Goal: Information Seeking & Learning: Learn about a topic

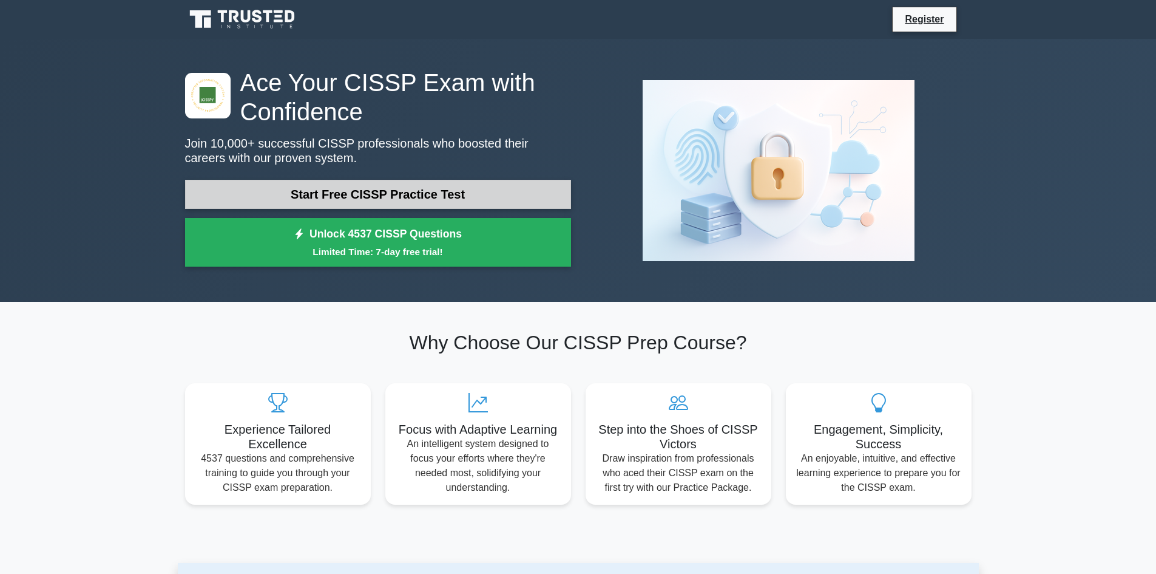
click at [433, 186] on link "Start Free CISSP Practice Test" at bounding box center [378, 194] width 386 height 29
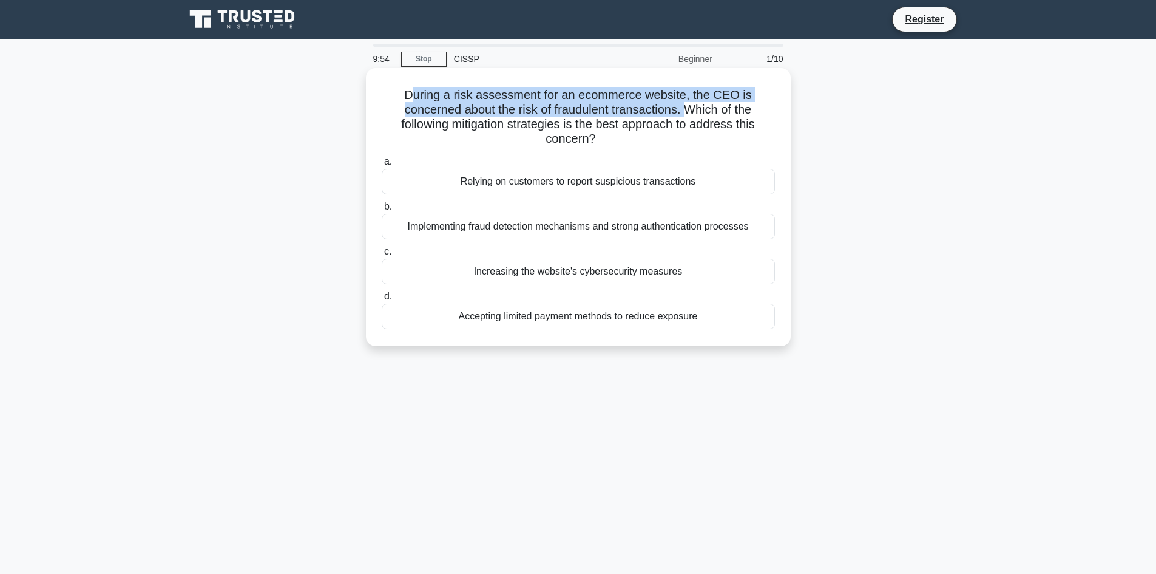
drag, startPoint x: 410, startPoint y: 98, endPoint x: 690, endPoint y: 110, distance: 280.7
click at [690, 110] on h5 "During a risk assessment for an ecommerce website, the CEO is concerned about t…" at bounding box center [579, 116] width 396 height 59
click at [674, 130] on h5 "During a risk assessment for an ecommerce website, the CEO is concerned about t…" at bounding box center [579, 116] width 396 height 59
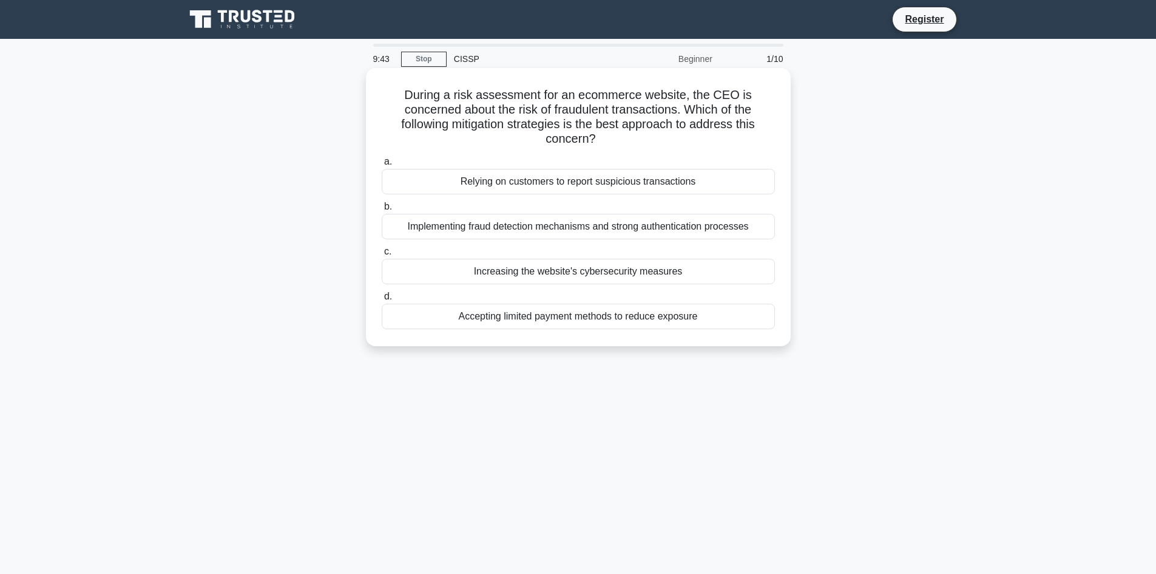
click at [634, 226] on div "Implementing fraud detection mechanisms and strong authentication processes" at bounding box center [578, 226] width 393 height 25
click at [382, 211] on input "b. Implementing fraud detection mechanisms and strong authentication processes" at bounding box center [382, 207] width 0 height 8
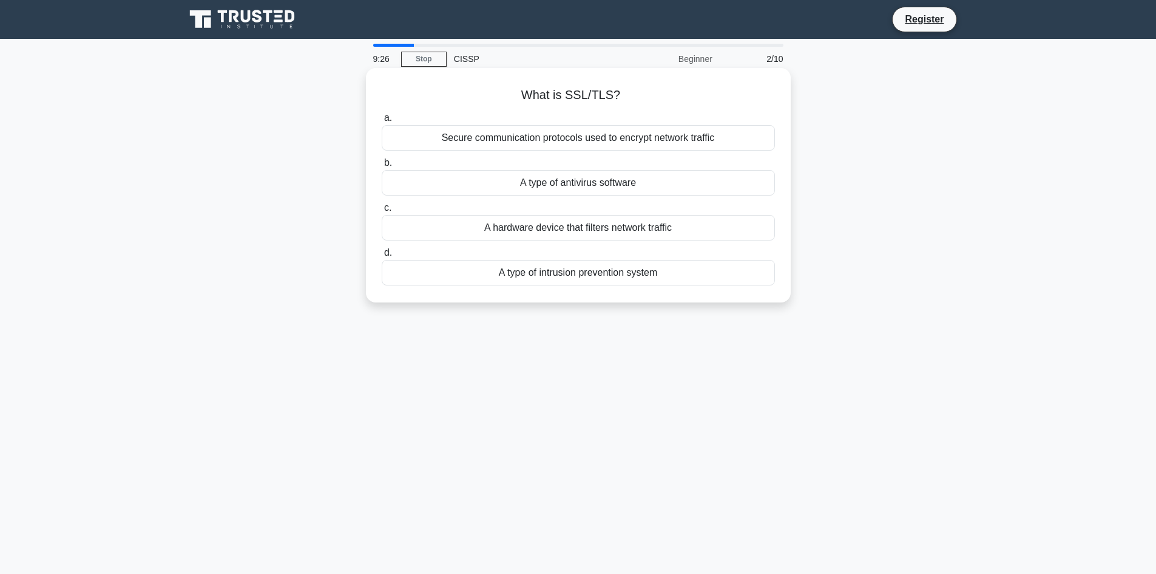
click at [609, 141] on div "Secure communication protocols used to encrypt network traffic" at bounding box center [578, 137] width 393 height 25
click at [382, 122] on input "a. Secure communication protocols used to encrypt network traffic" at bounding box center [382, 118] width 0 height 8
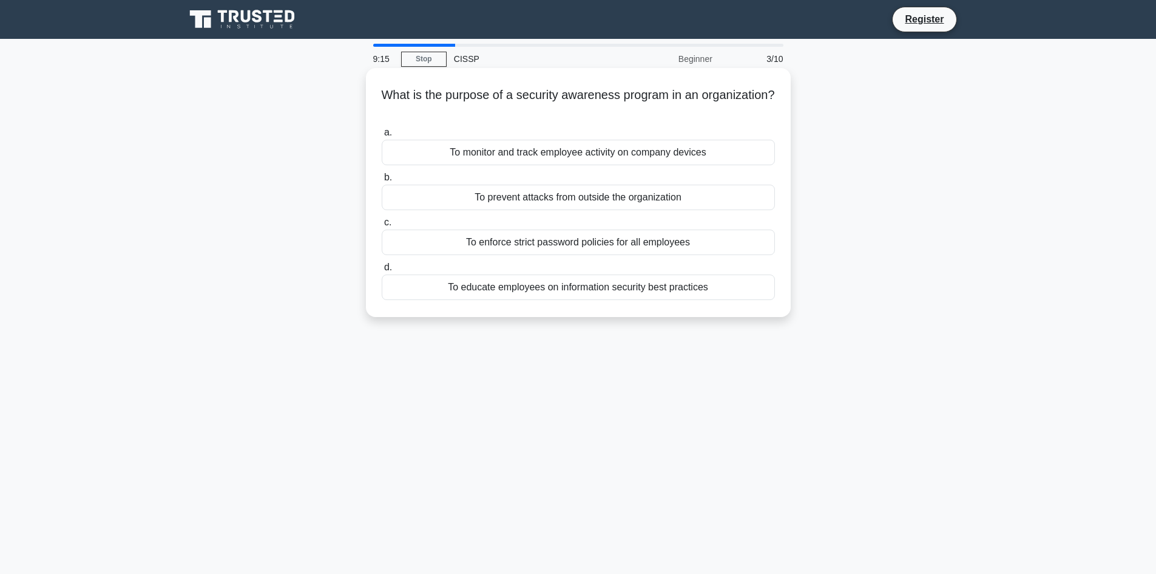
click at [612, 288] on div "To educate employees on information security best practices" at bounding box center [578, 286] width 393 height 25
click at [382, 271] on input "d. To educate employees on information security best practices" at bounding box center [382, 267] width 0 height 8
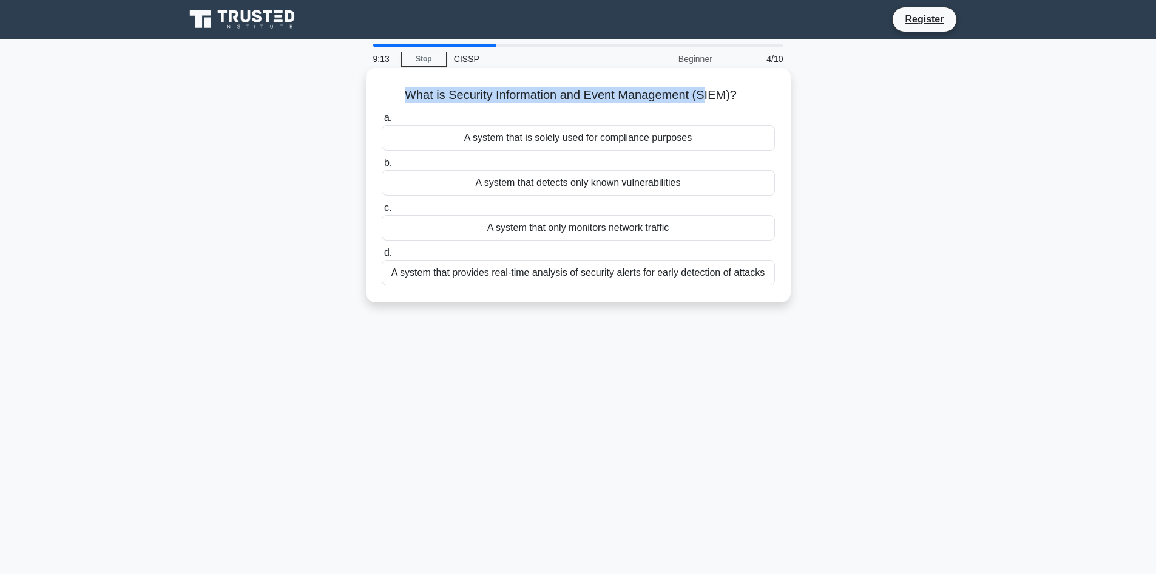
drag, startPoint x: 405, startPoint y: 95, endPoint x: 704, endPoint y: 95, distance: 298.6
click at [704, 95] on h5 "What is Security Information and Event Management (SIEM)? .spinner_0XTQ{transfo…" at bounding box center [579, 95] width 396 height 16
click at [723, 104] on div "What is Security Information and Event Management (SIEM)? .spinner_0XTQ{transfo…" at bounding box center [578, 185] width 415 height 225
click at [562, 277] on div "A system that provides real-time analysis of security alerts for early detectio…" at bounding box center [578, 272] width 393 height 25
click at [382, 257] on input "d. A system that provides real-time analysis of security alerts for early detec…" at bounding box center [382, 253] width 0 height 8
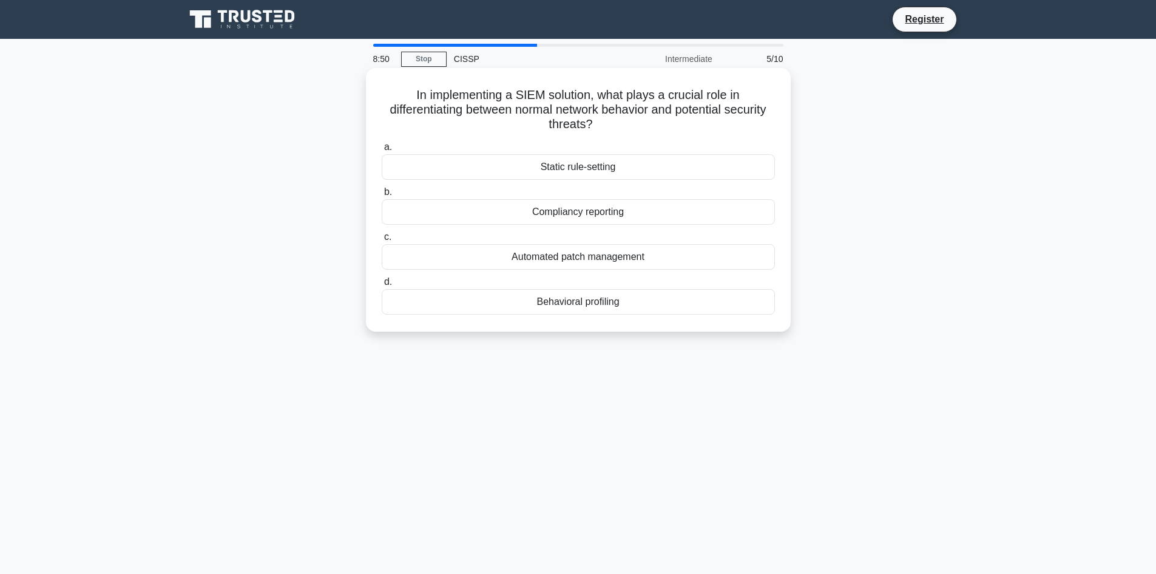
drag, startPoint x: 423, startPoint y: 96, endPoint x: 655, endPoint y: 120, distance: 233.7
click at [655, 120] on h5 "In implementing a SIEM solution, what plays a crucial role in differentiating b…" at bounding box center [579, 109] width 396 height 45
click at [654, 127] on h5 "In implementing a SIEM solution, what plays a crucial role in differentiating b…" at bounding box center [579, 109] width 396 height 45
click at [623, 305] on div "Behavioral profiling" at bounding box center [578, 301] width 393 height 25
click at [382, 286] on input "d. Behavioral profiling" at bounding box center [382, 282] width 0 height 8
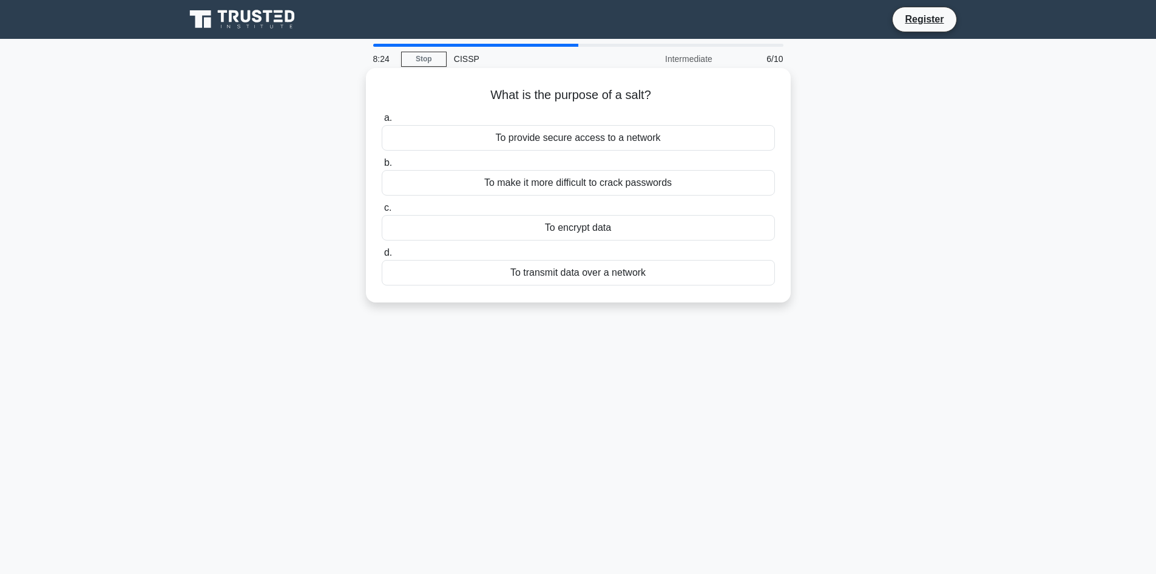
drag, startPoint x: 488, startPoint y: 95, endPoint x: 705, endPoint y: 276, distance: 281.8
click at [705, 276] on div "What is the purpose of a salt? .spinner_0XTQ{transform-origin:center;animation:…" at bounding box center [578, 185] width 415 height 225
click at [677, 100] on h5 "What is the purpose of a salt? .spinner_0XTQ{transform-origin:center;animation:…" at bounding box center [579, 95] width 396 height 16
click at [630, 143] on div "To provide secure access to a network" at bounding box center [578, 137] width 393 height 25
click at [382, 122] on input "a. To provide secure access to a network" at bounding box center [382, 118] width 0 height 8
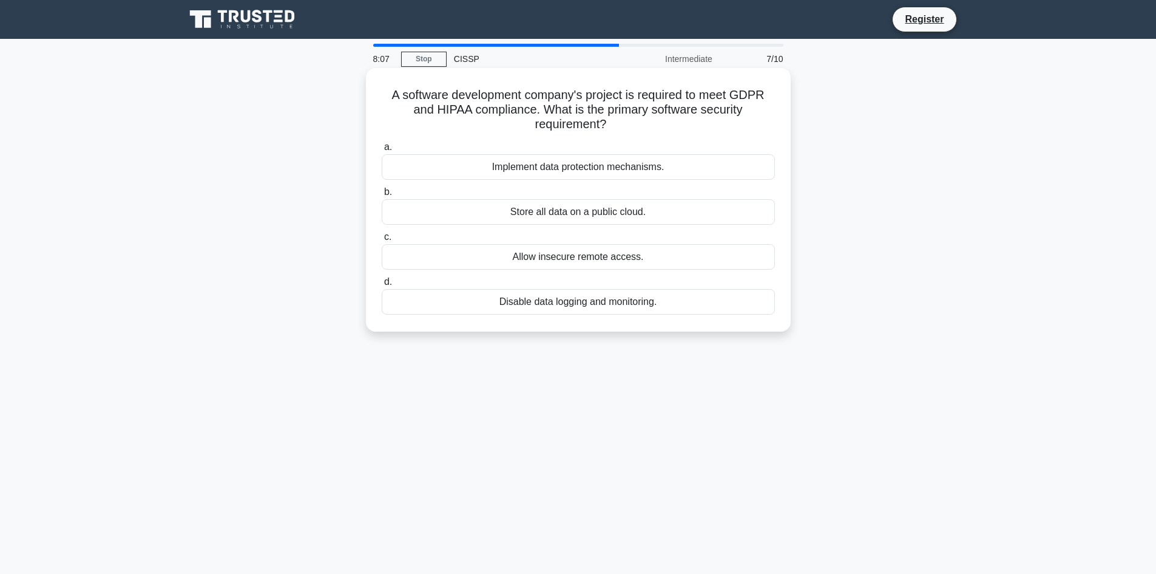
drag, startPoint x: 390, startPoint y: 94, endPoint x: 657, endPoint y: 126, distance: 269.6
click at [657, 126] on h5 "A software development company's project is required to meet GDPR and HIPAA com…" at bounding box center [579, 109] width 396 height 45
click at [657, 129] on h5 "A software development company's project is required to meet GDPR and HIPAA com…" at bounding box center [579, 109] width 396 height 45
click at [547, 168] on div "Implement data protection mechanisms." at bounding box center [578, 166] width 393 height 25
click at [382, 151] on input "a. Implement data protection mechanisms." at bounding box center [382, 147] width 0 height 8
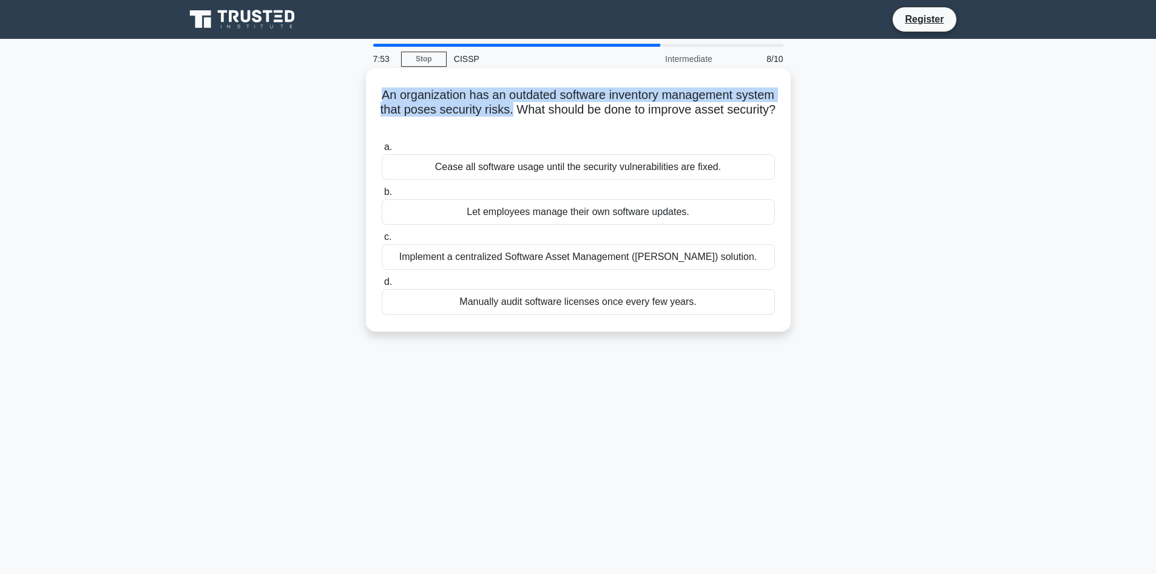
drag, startPoint x: 397, startPoint y: 95, endPoint x: 557, endPoint y: 114, distance: 161.3
click at [557, 114] on h5 "An organization has an outdated software inventory management system that poses…" at bounding box center [579, 109] width 396 height 45
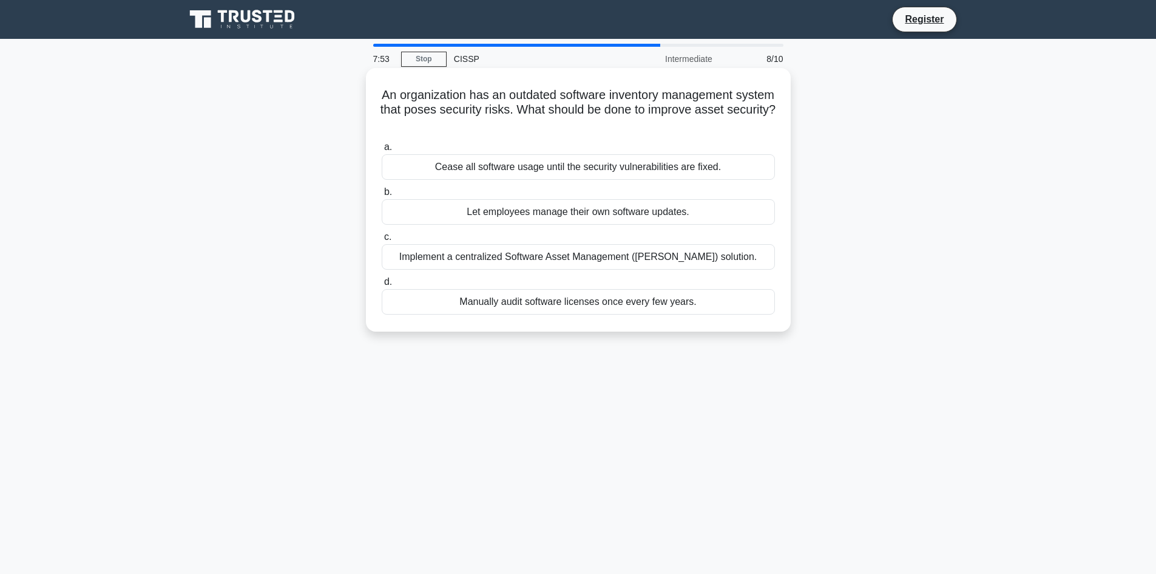
click at [644, 119] on h5 "An organization has an outdated software inventory management system that poses…" at bounding box center [579, 109] width 396 height 45
click at [518, 261] on div "Implement a centralized Software Asset Management (SAM) solution." at bounding box center [578, 256] width 393 height 25
click at [382, 241] on input "c. Implement a centralized Software Asset Management (SAM) solution." at bounding box center [382, 237] width 0 height 8
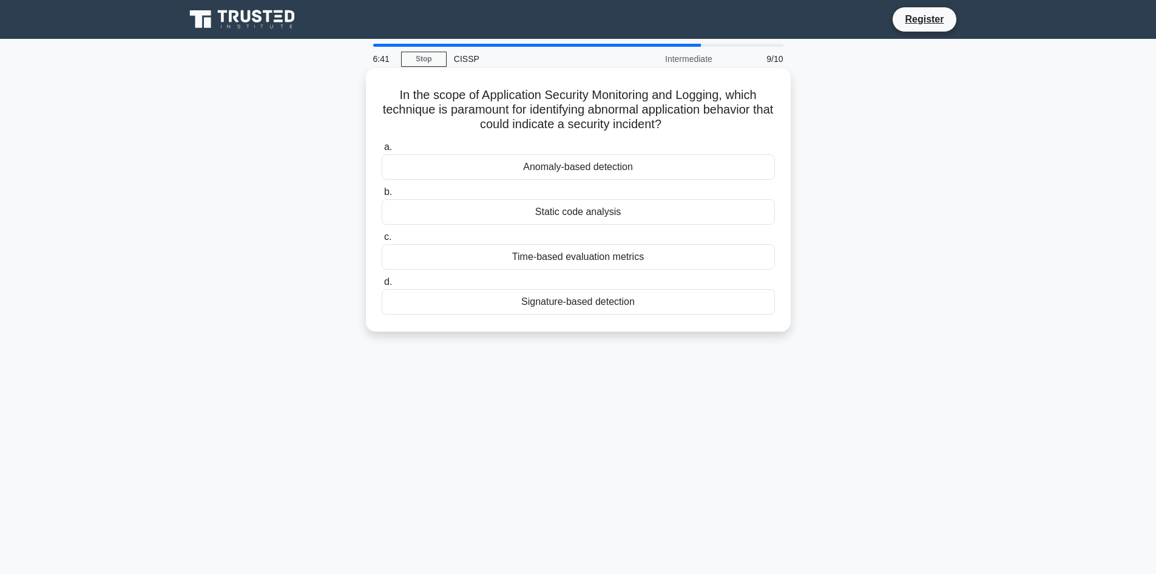
click at [597, 262] on div "Time-based evaluation metrics" at bounding box center [578, 256] width 393 height 25
click at [382, 241] on input "c. Time-based evaluation metrics" at bounding box center [382, 237] width 0 height 8
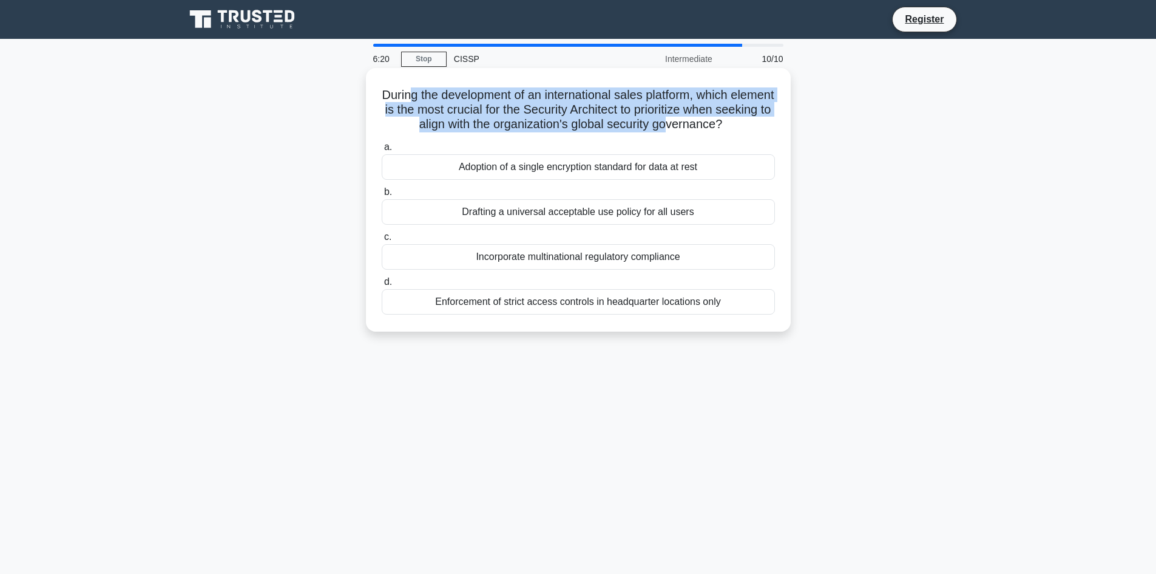
drag, startPoint x: 432, startPoint y: 93, endPoint x: 698, endPoint y: 121, distance: 267.3
click at [698, 121] on h5 "During the development of an international sales platform, which element is the…" at bounding box center [579, 109] width 396 height 45
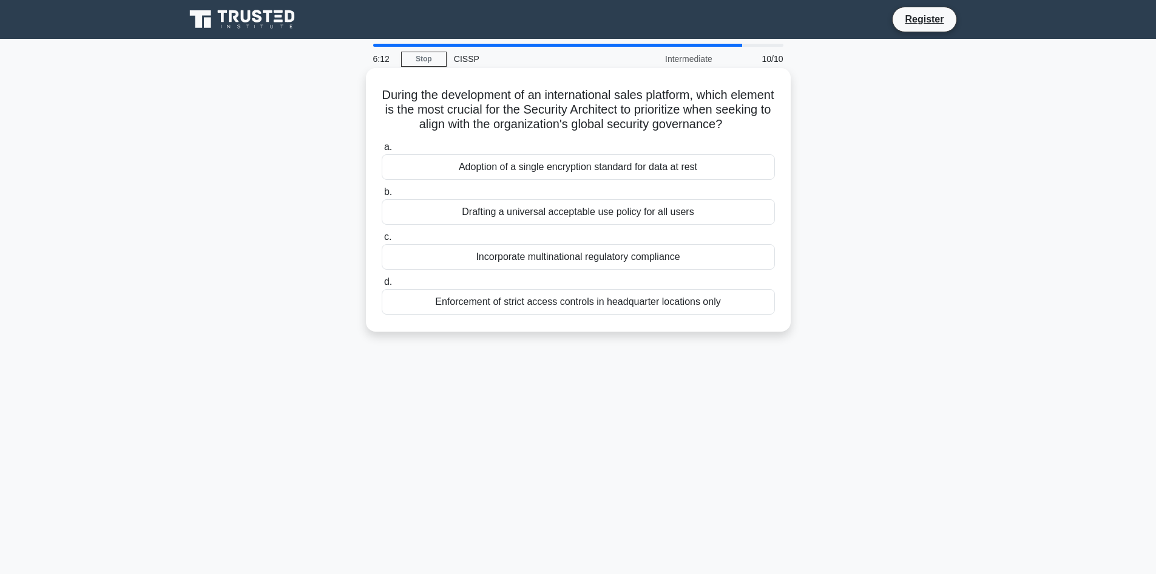
click at [566, 261] on div "Incorporate multinational regulatory compliance" at bounding box center [578, 256] width 393 height 25
click at [382, 241] on input "c. Incorporate multinational regulatory compliance" at bounding box center [382, 237] width 0 height 8
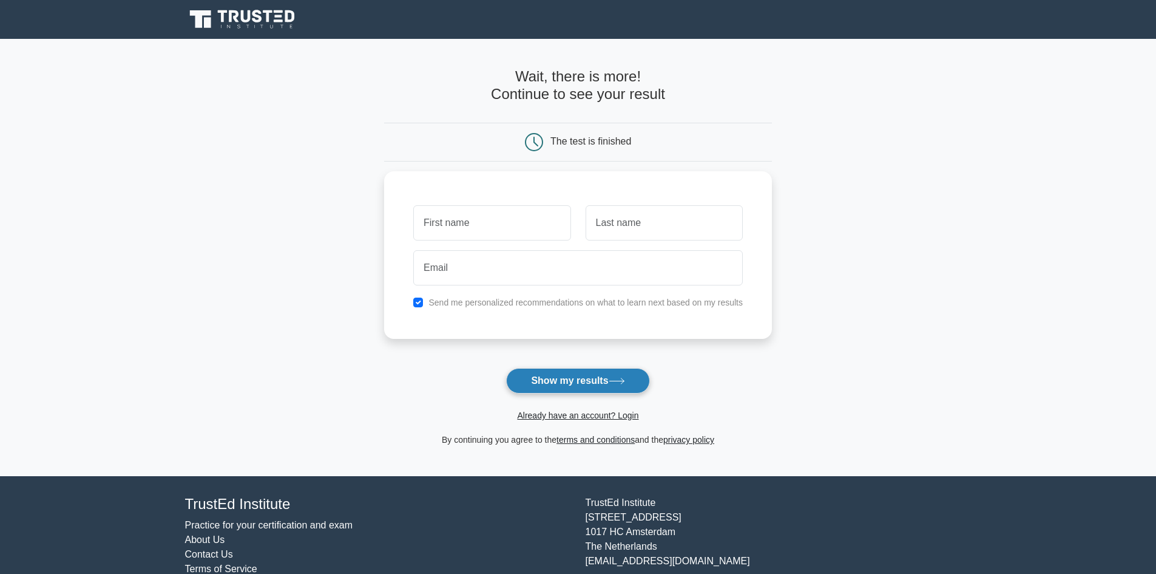
click at [607, 373] on button "Show my results" at bounding box center [577, 380] width 143 height 25
click at [482, 217] on input "text" at bounding box center [491, 219] width 157 height 35
type input "[PERSON_NAME]"
click at [558, 370] on button "Show my results" at bounding box center [577, 380] width 143 height 25
click at [630, 222] on input "text" at bounding box center [664, 219] width 157 height 35
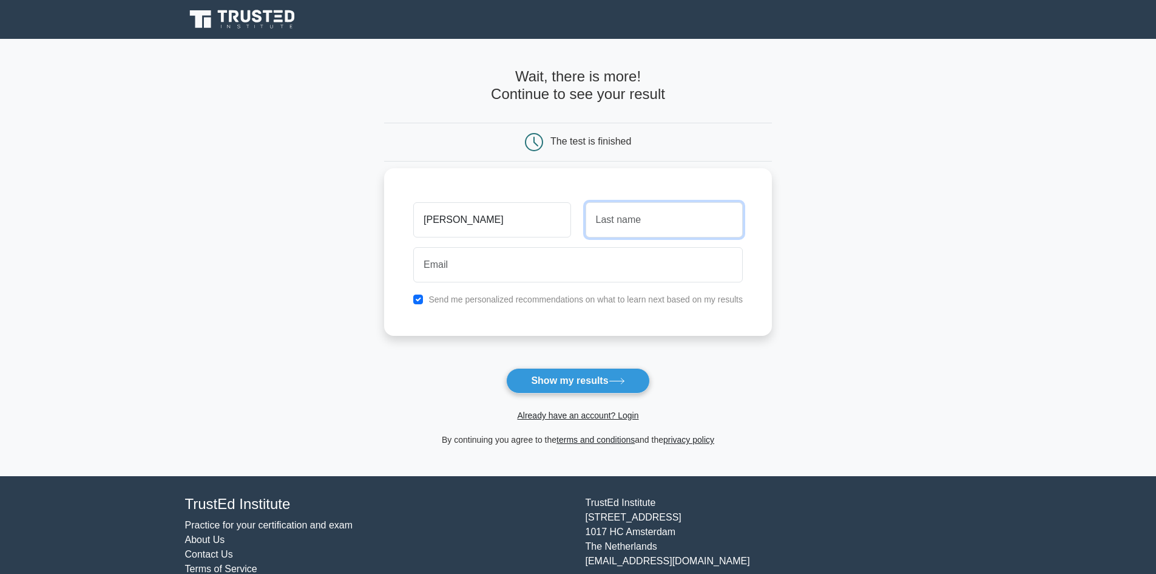
type input "Tilton"
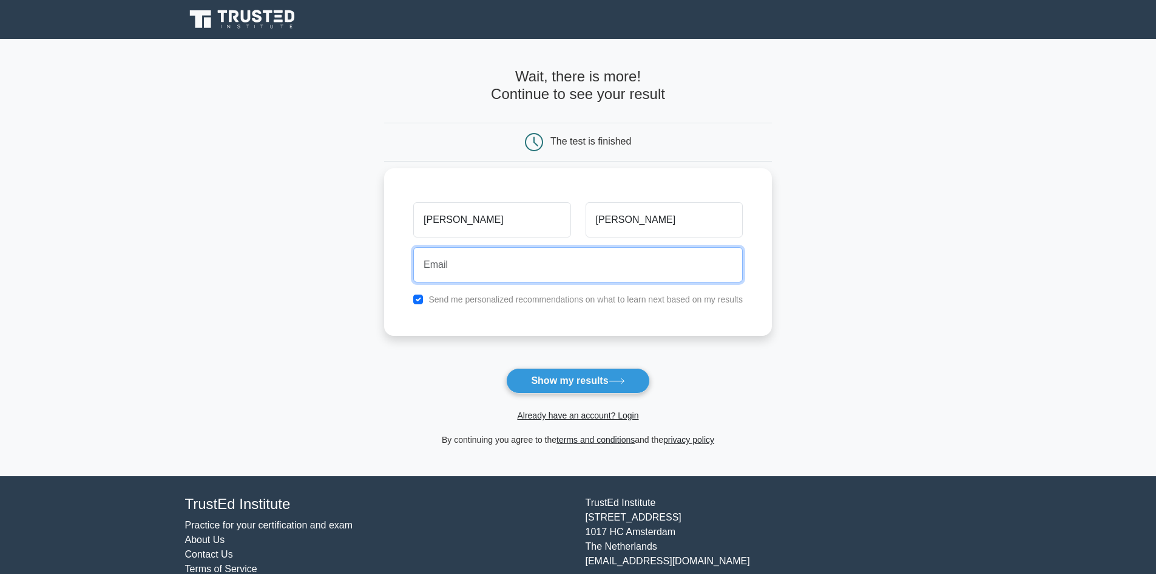
click at [569, 281] on input "email" at bounding box center [578, 264] width 330 height 35
click at [542, 268] on input "email" at bounding box center [578, 264] width 330 height 35
type input "notmyemail@gmail.com"
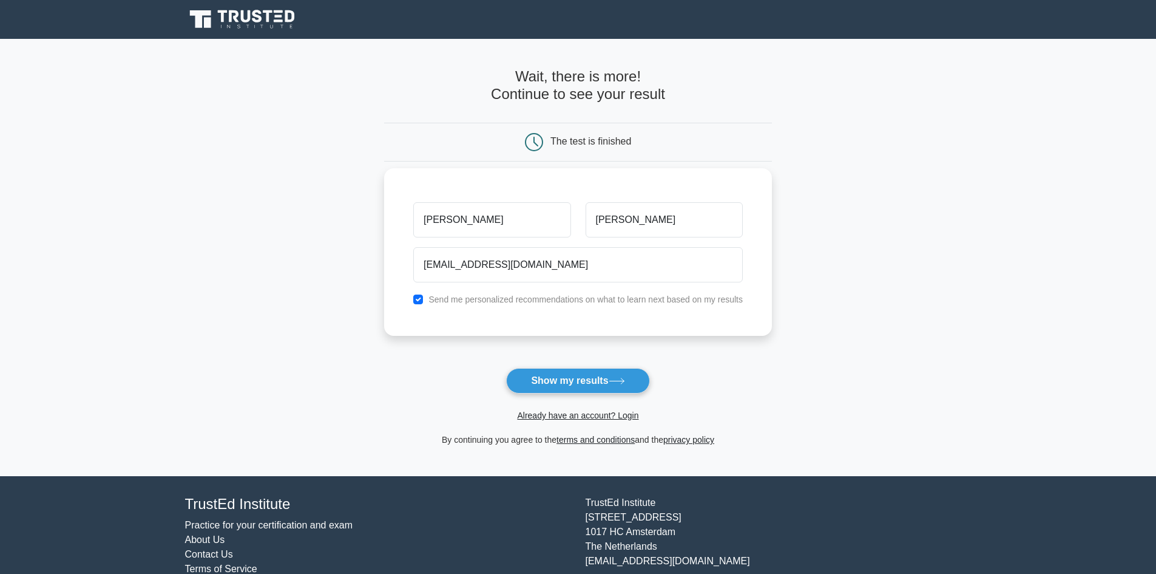
click at [480, 303] on label "Send me personalized recommendations on what to learn next based on my results" at bounding box center [585, 299] width 314 height 10
click at [504, 299] on label "Send me personalized recommendations on what to learn next based on my results" at bounding box center [585, 299] width 314 height 10
click at [424, 300] on div "Send me personalized recommendations on what to learn next based on my results" at bounding box center [578, 299] width 344 height 15
click at [420, 300] on input "checkbox" at bounding box center [418, 299] width 10 height 10
checkbox input "false"
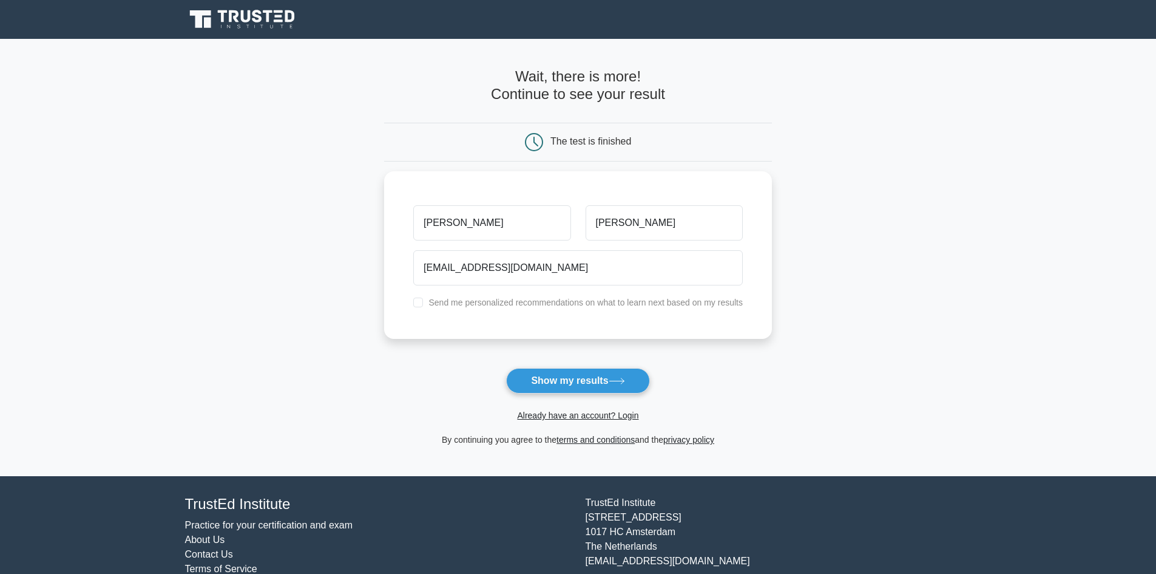
click at [560, 379] on button "Show my results" at bounding box center [577, 380] width 143 height 25
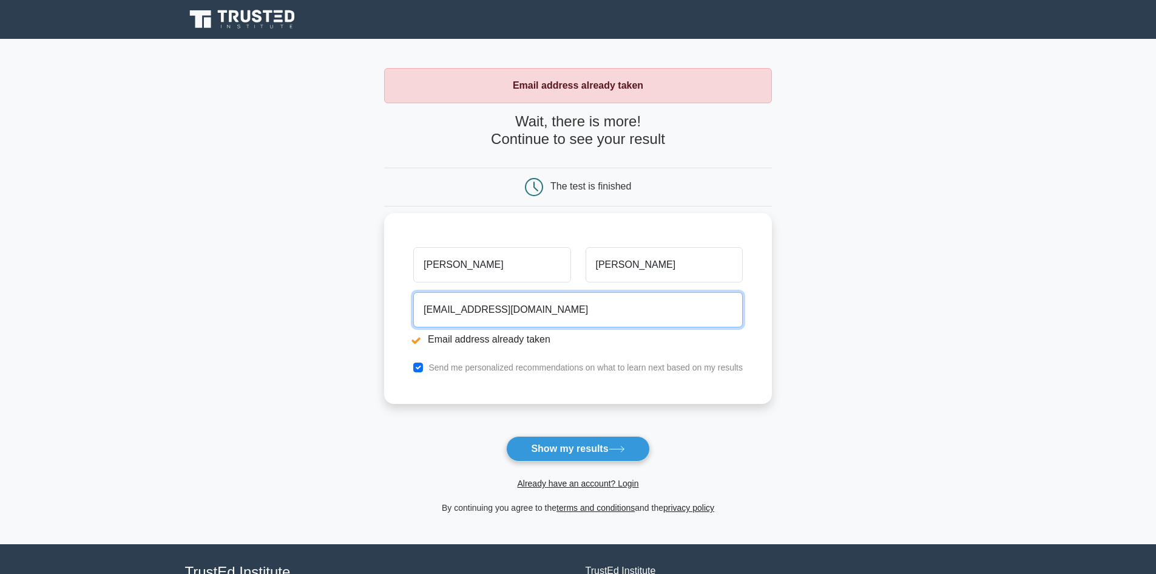
click at [561, 312] on input "notmyemail@gmail.com" at bounding box center [578, 309] width 330 height 35
click at [469, 313] on input "notmyemail@gmail.com" at bounding box center [578, 309] width 330 height 35
click at [474, 310] on input "notmyemail@gmail.com" at bounding box center [578, 309] width 330 height 35
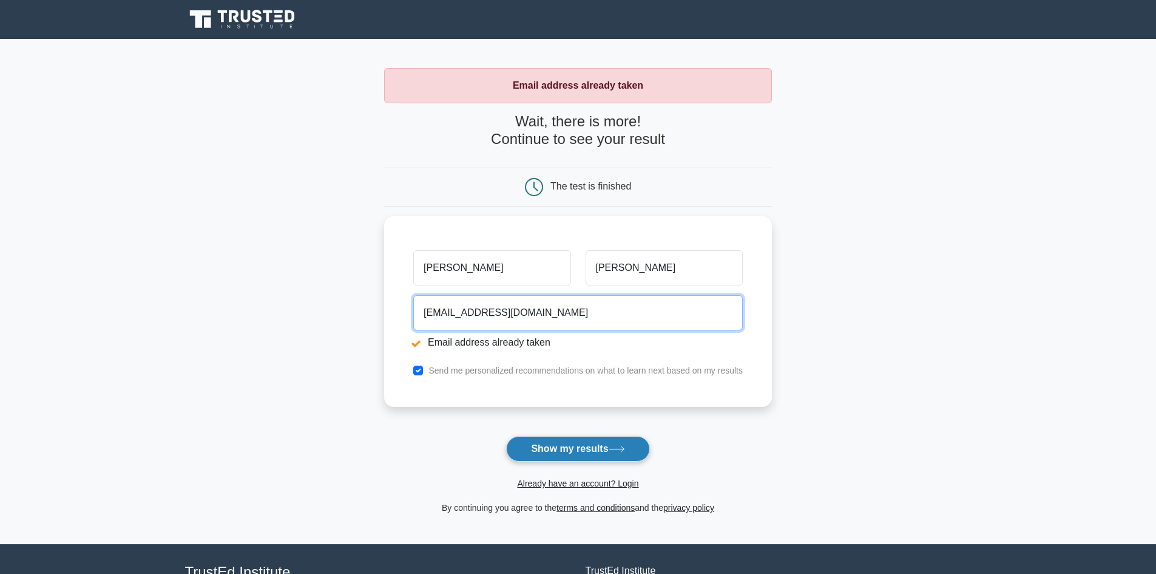
type input "notmyemai24124l@gmail.com"
click at [589, 448] on button "Show my results" at bounding box center [577, 448] width 143 height 25
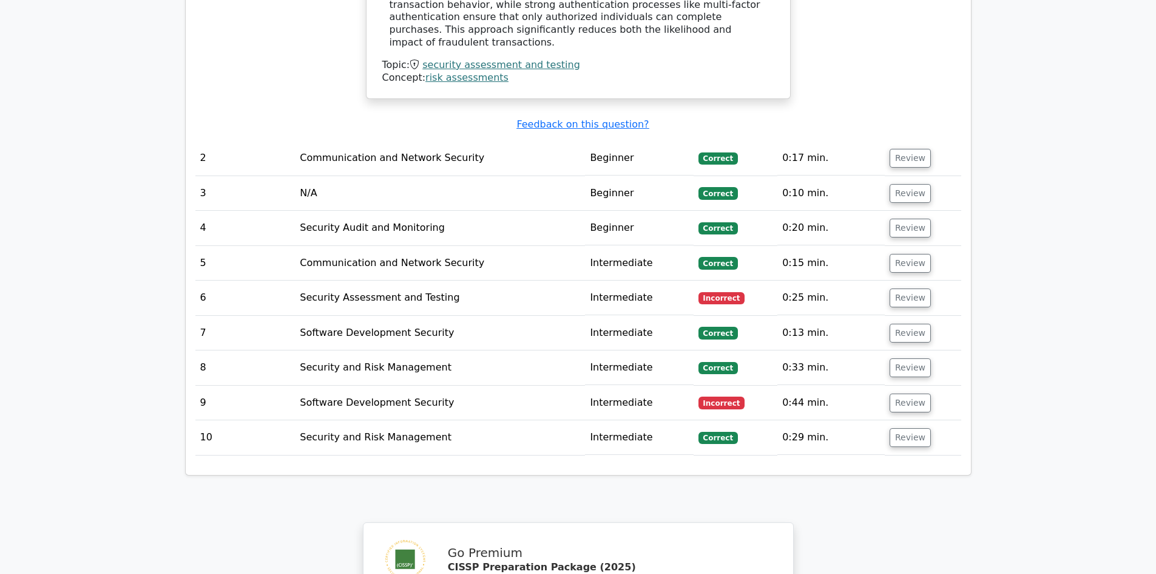
scroll to position [1275, 0]
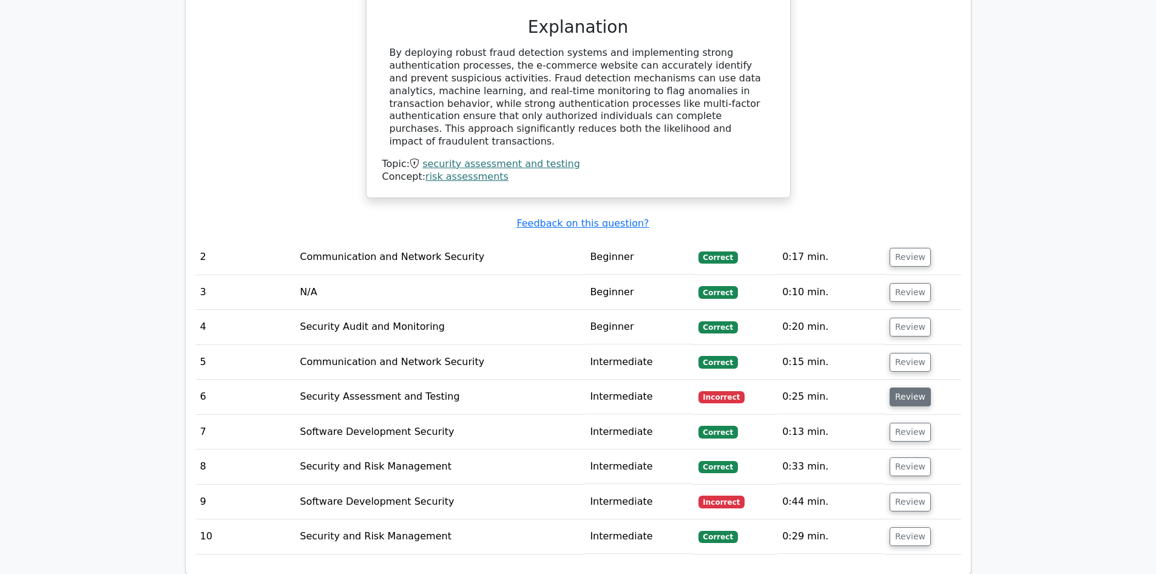
click at [899, 387] on button "Review" at bounding box center [910, 396] width 41 height 19
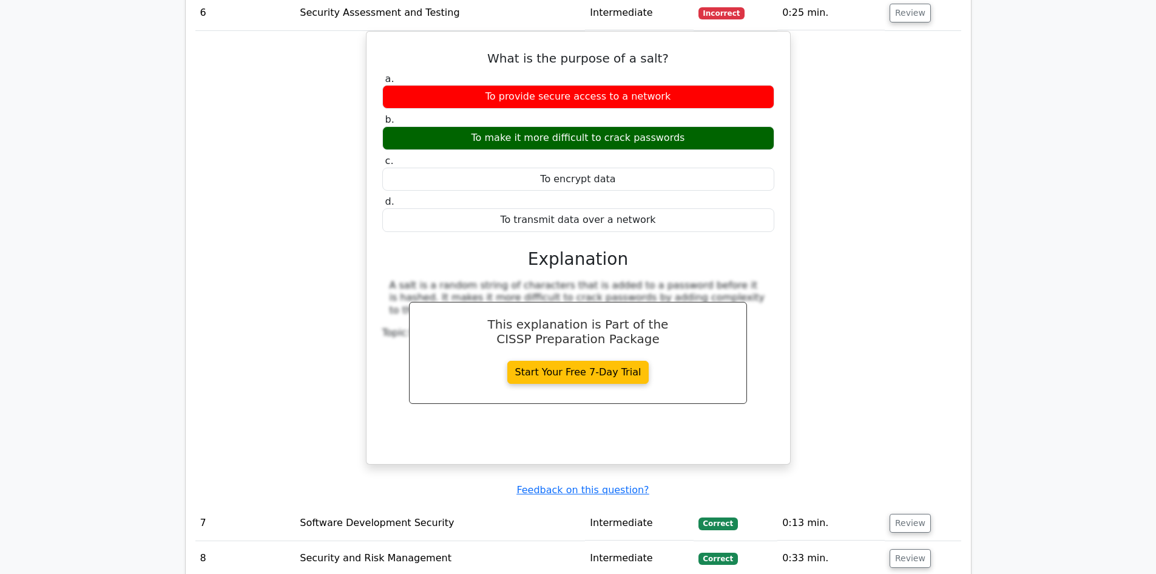
scroll to position [1760, 0]
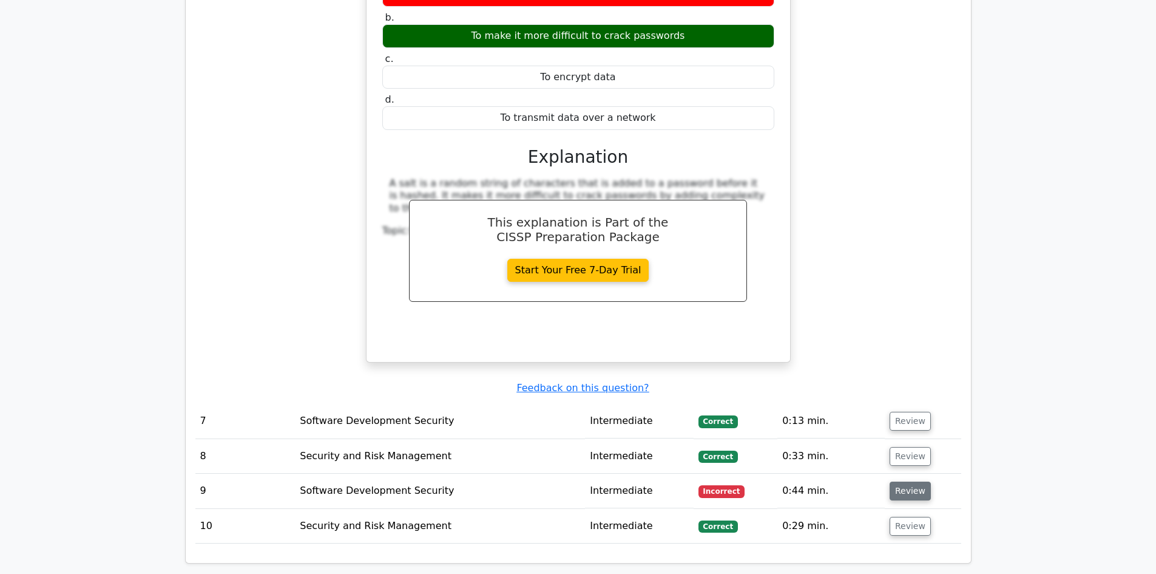
click at [907, 481] on button "Review" at bounding box center [910, 490] width 41 height 19
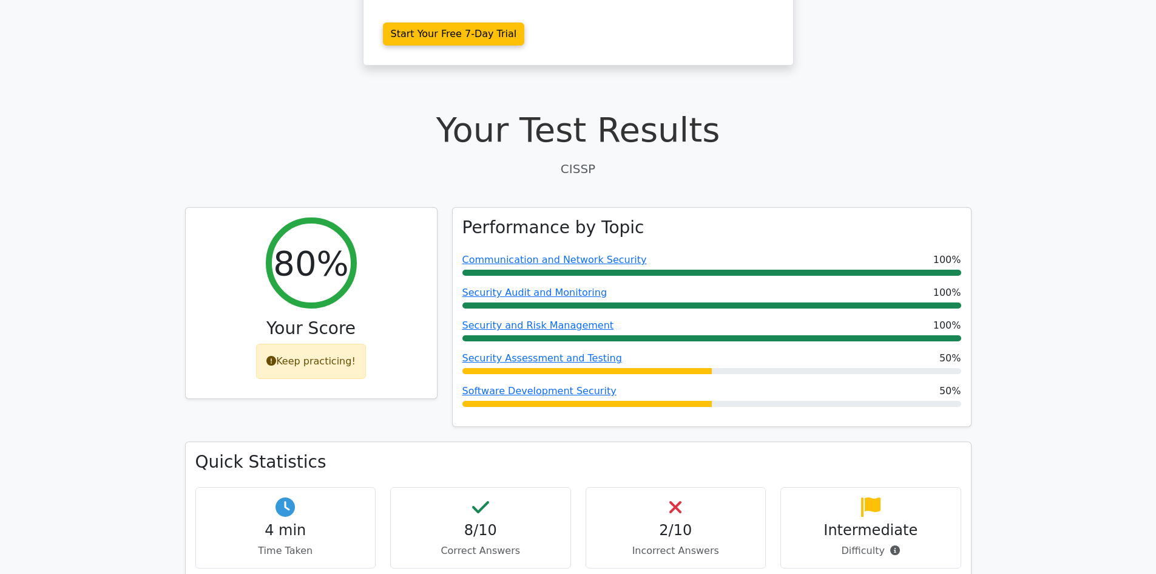
scroll to position [303, 0]
